Goal: Transaction & Acquisition: Book appointment/travel/reservation

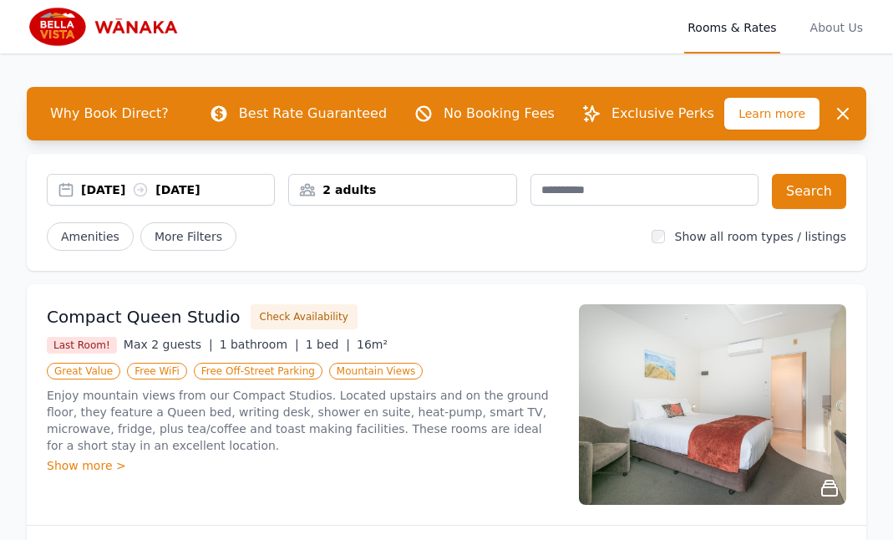
click at [143, 186] on div "[DATE] [DATE]" at bounding box center [177, 189] width 193 height 17
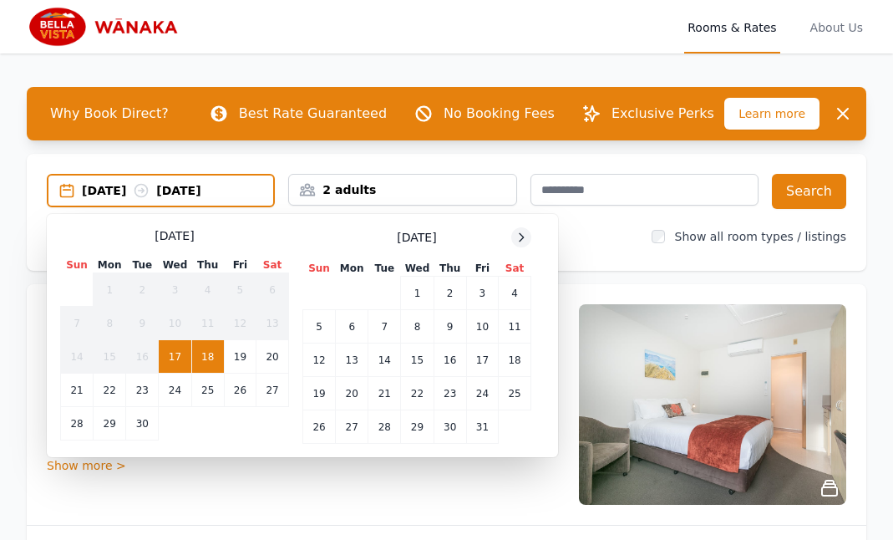
click at [522, 235] on icon at bounding box center [522, 237] width 4 height 8
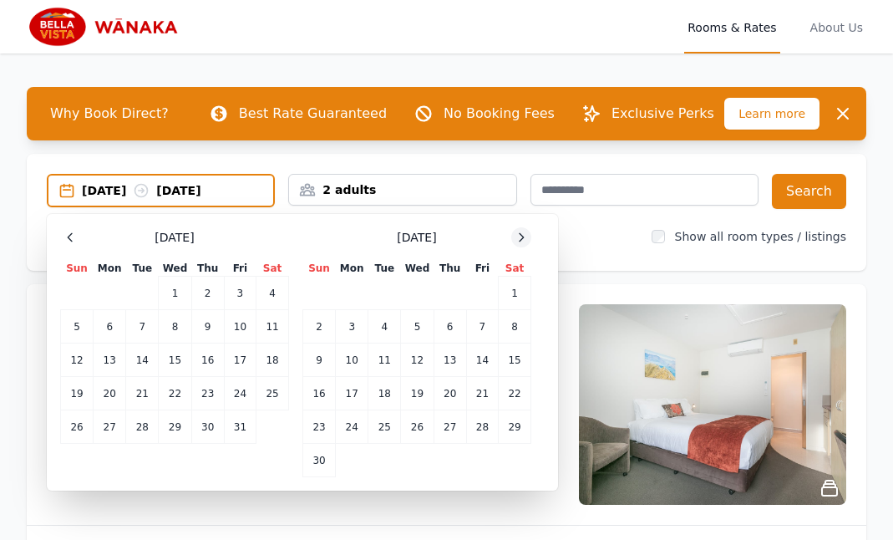
click at [522, 235] on icon at bounding box center [522, 237] width 4 height 8
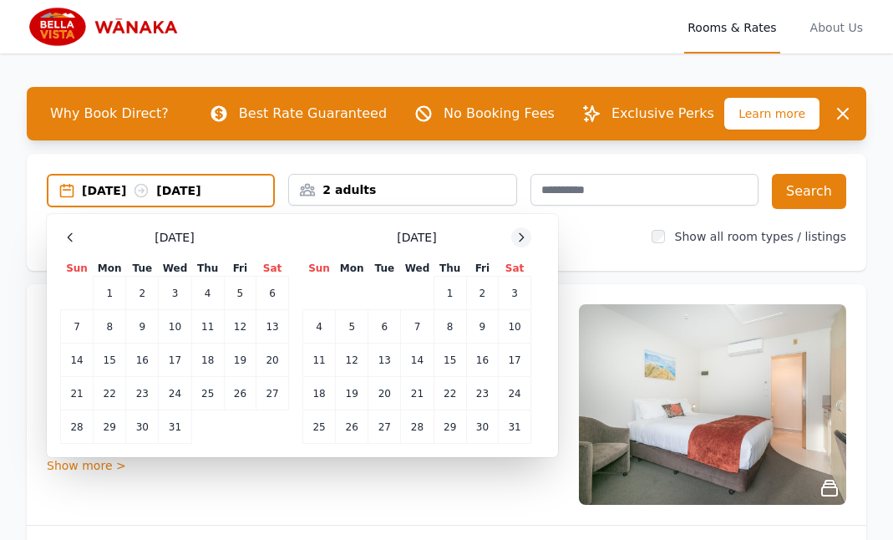
click at [522, 235] on icon at bounding box center [522, 237] width 4 height 8
click at [420, 328] on td "11" at bounding box center [417, 326] width 33 height 33
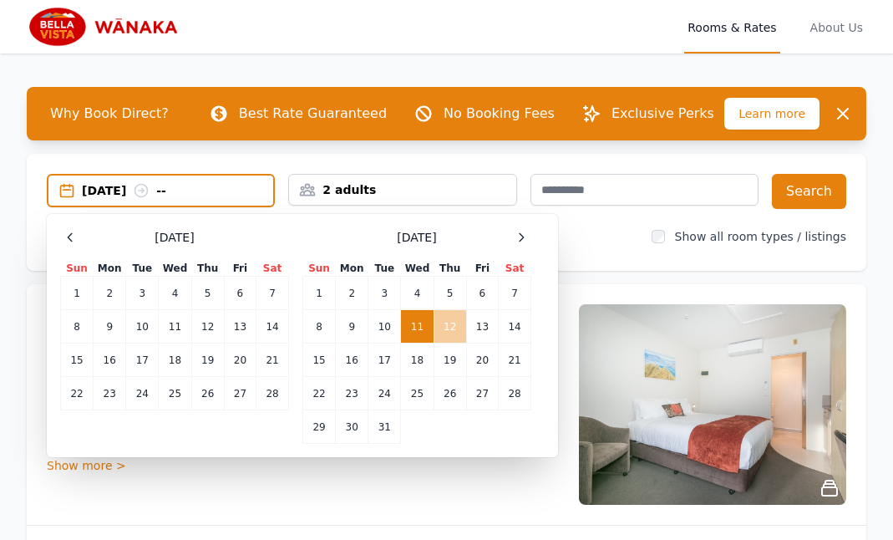
click at [452, 321] on td "12" at bounding box center [450, 326] width 33 height 33
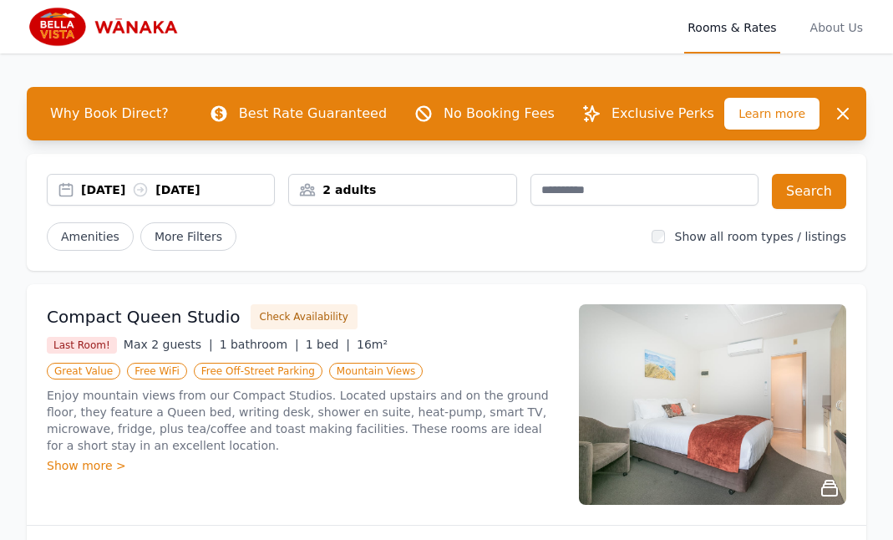
click at [126, 193] on div "11 Mar 2026 12 Mar 2026" at bounding box center [177, 189] width 193 height 17
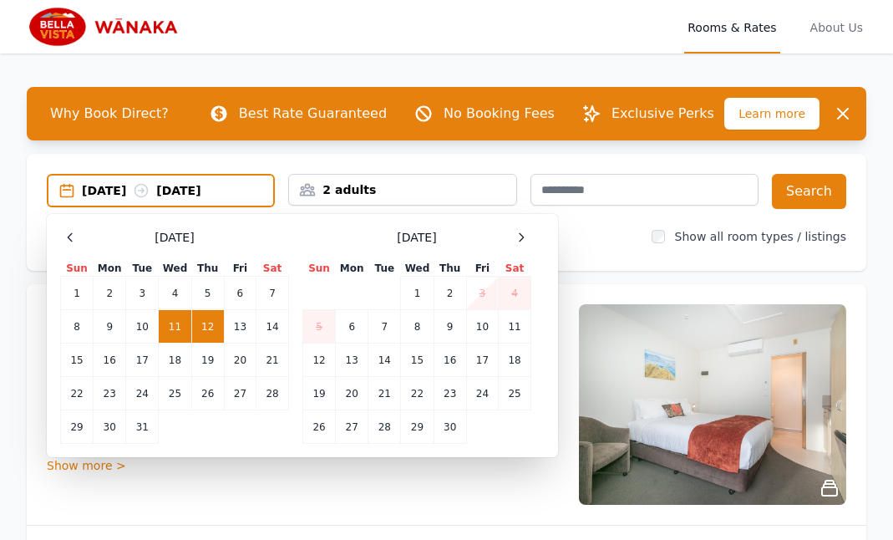
click at [176, 326] on td "11" at bounding box center [175, 326] width 33 height 33
click at [820, 194] on button "Search" at bounding box center [809, 191] width 74 height 35
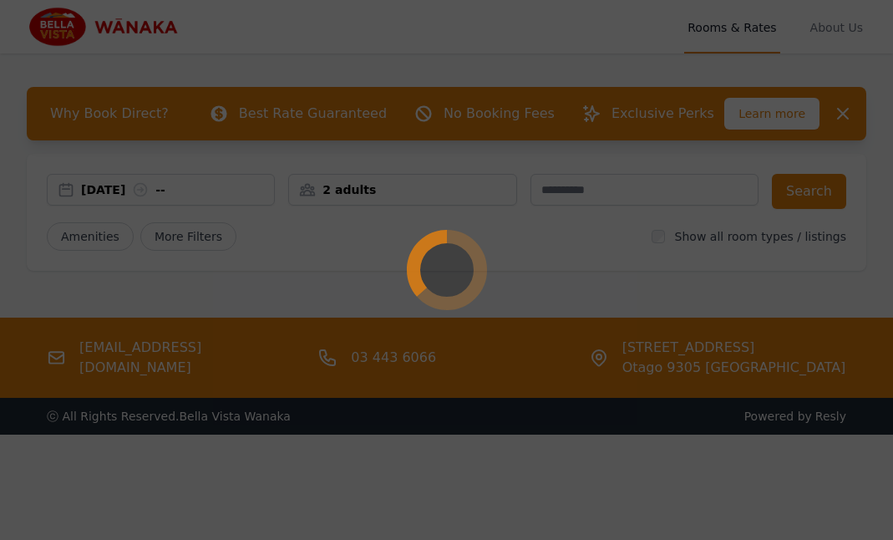
click at [359, 254] on div at bounding box center [446, 270] width 893 height 540
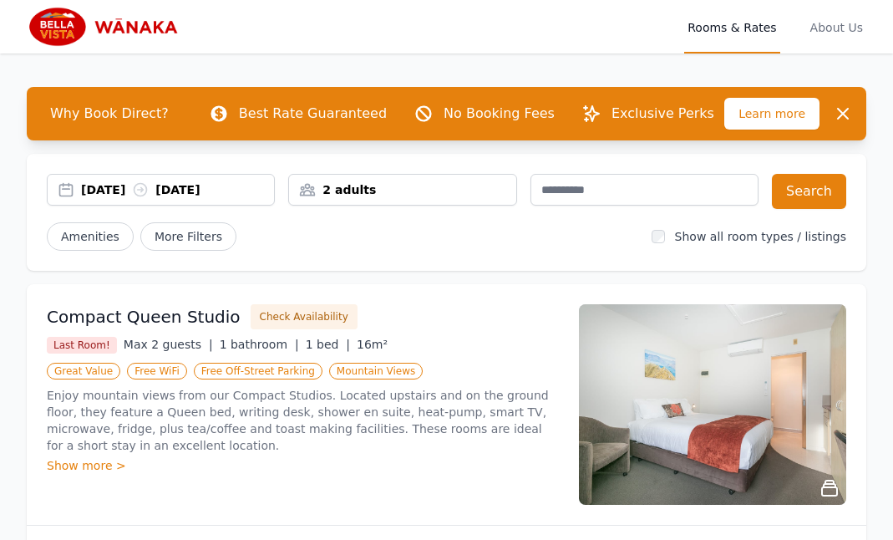
click at [226, 193] on div "[DATE] [DATE]" at bounding box center [177, 189] width 193 height 17
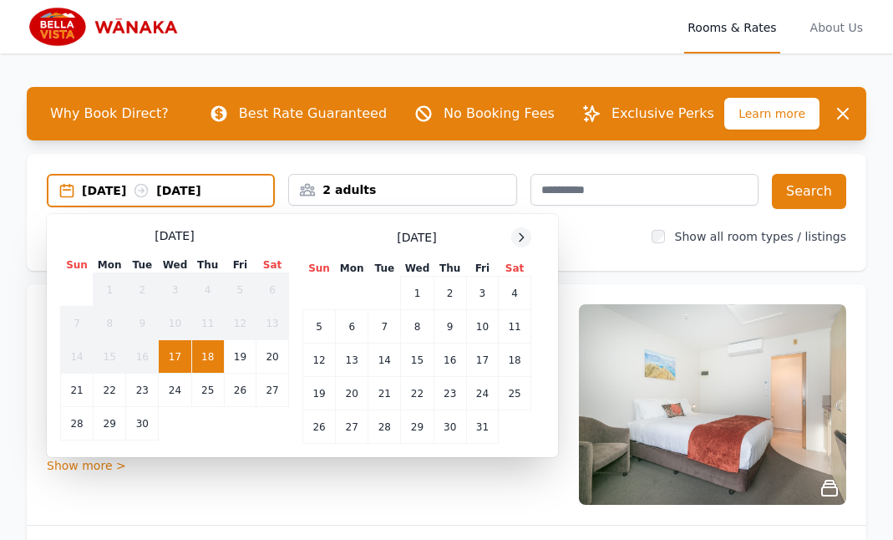
click at [523, 237] on icon at bounding box center [522, 237] width 4 height 8
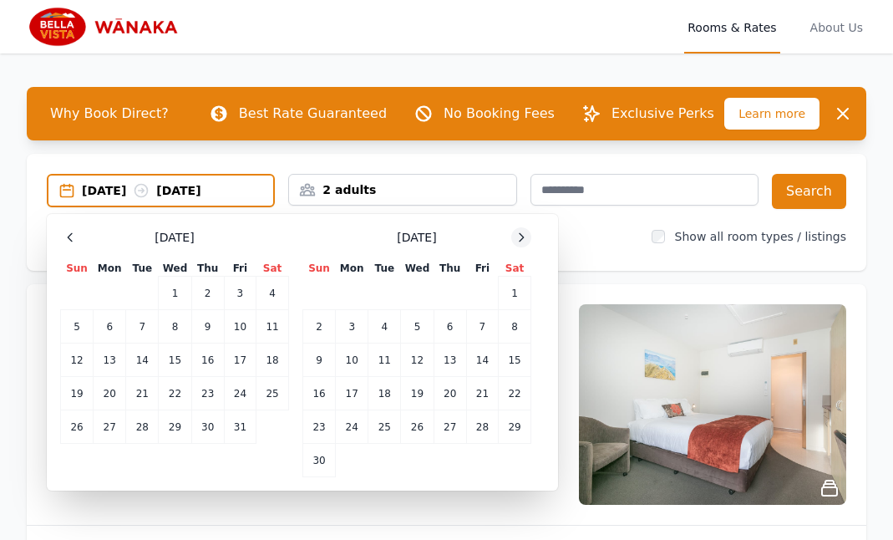
click at [523, 237] on icon at bounding box center [522, 237] width 4 height 8
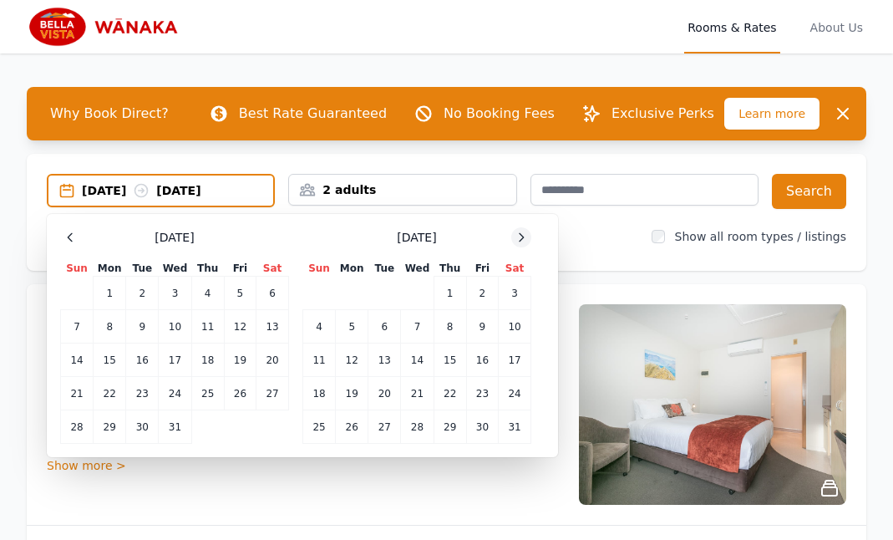
click at [523, 237] on icon at bounding box center [522, 237] width 4 height 8
click at [416, 328] on td "11" at bounding box center [417, 326] width 33 height 33
click at [150, 188] on icon at bounding box center [141, 190] width 17 height 17
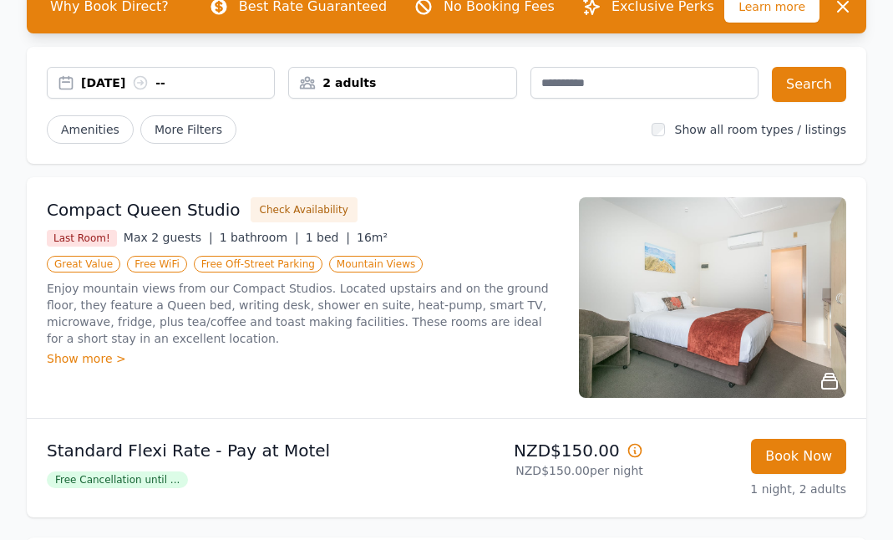
scroll to position [104, 0]
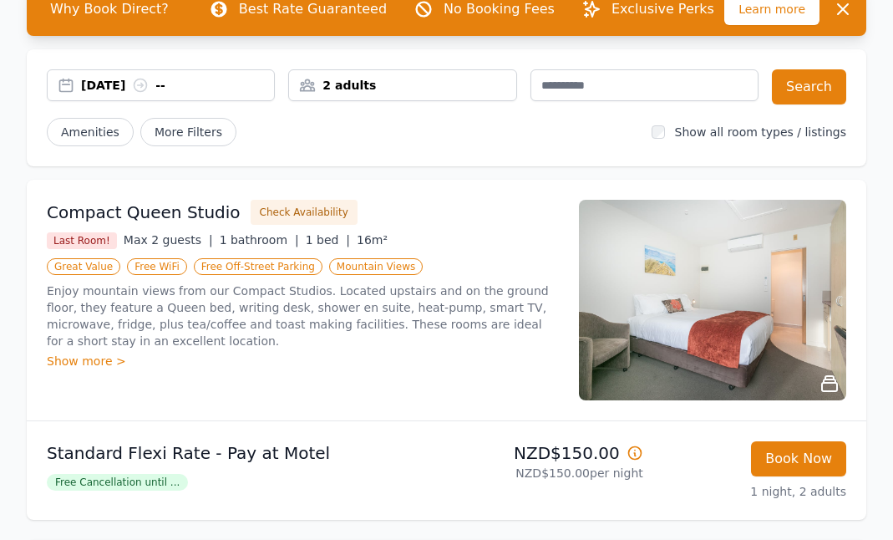
click at [186, 84] on div "[DATE] --" at bounding box center [177, 85] width 193 height 17
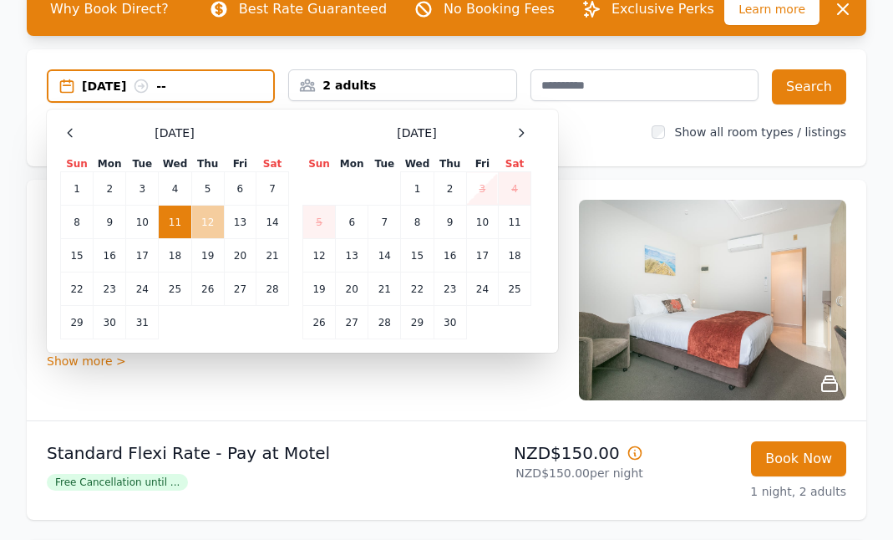
click at [213, 221] on td "12" at bounding box center [207, 222] width 33 height 33
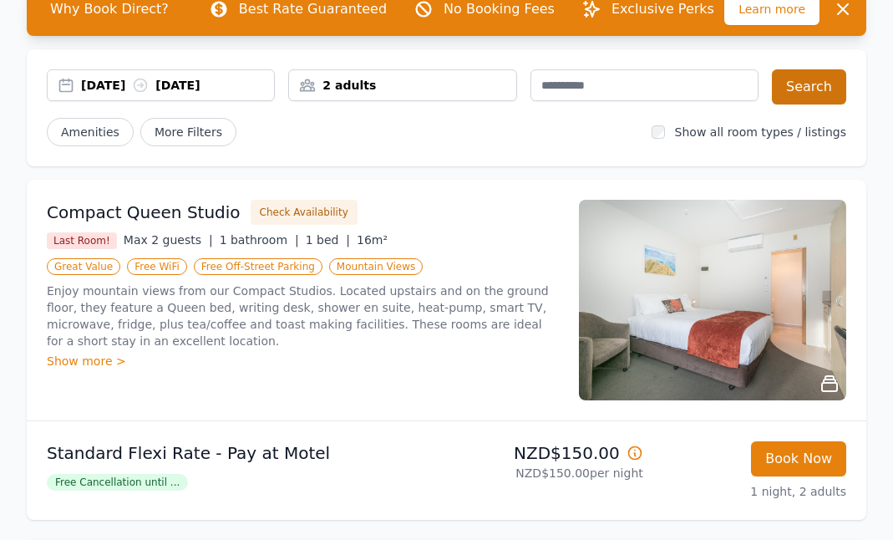
click at [809, 93] on button "Search" at bounding box center [809, 86] width 74 height 35
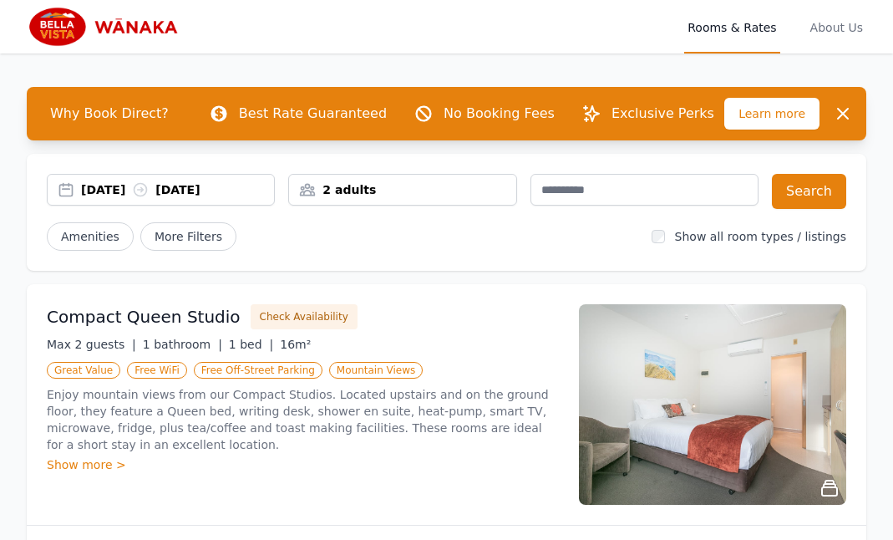
scroll to position [3, 0]
